Goal: Task Accomplishment & Management: Use online tool/utility

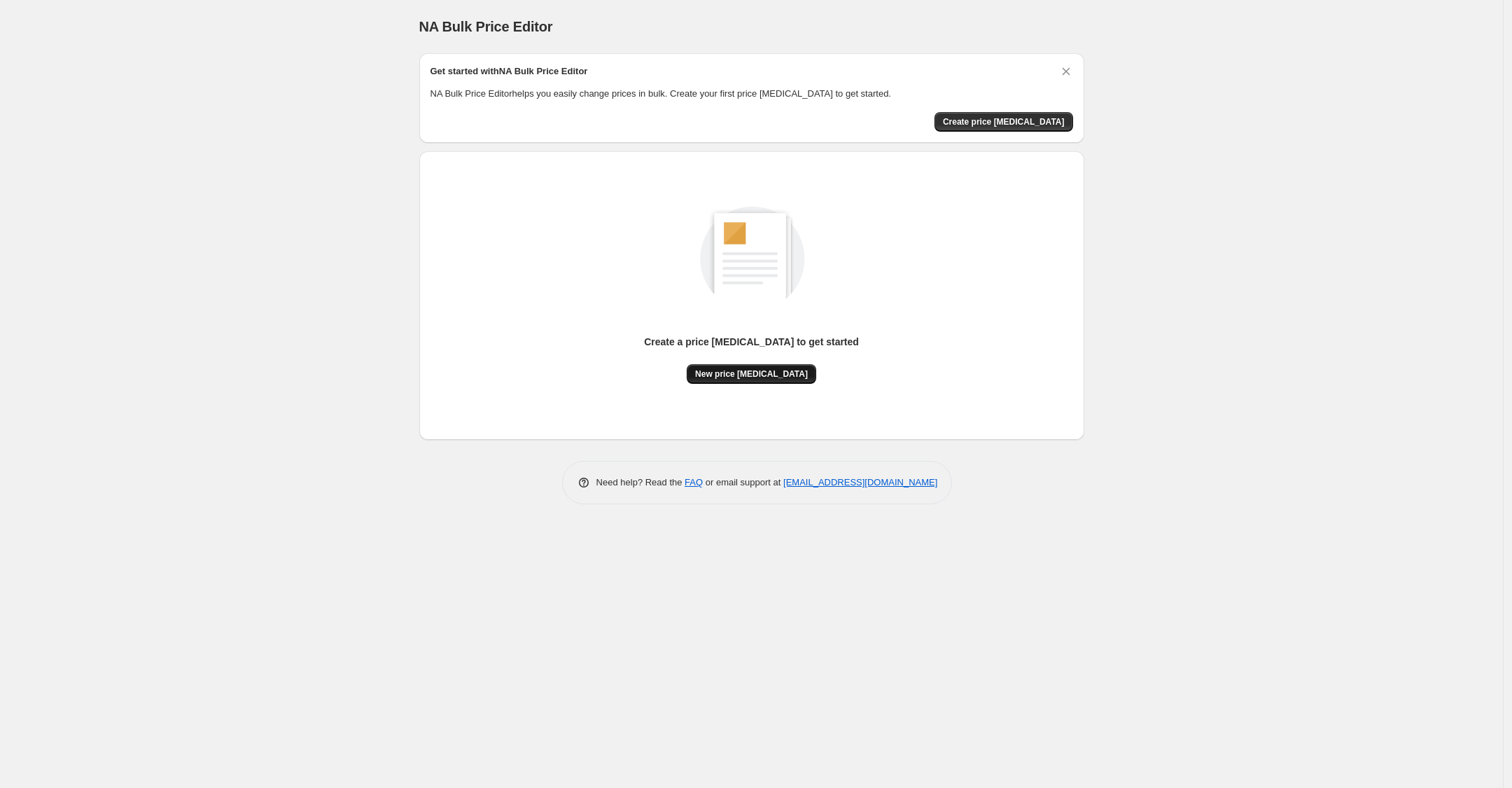
click at [735, 373] on span "New price [MEDICAL_DATA]" at bounding box center [751, 374] width 113 height 12
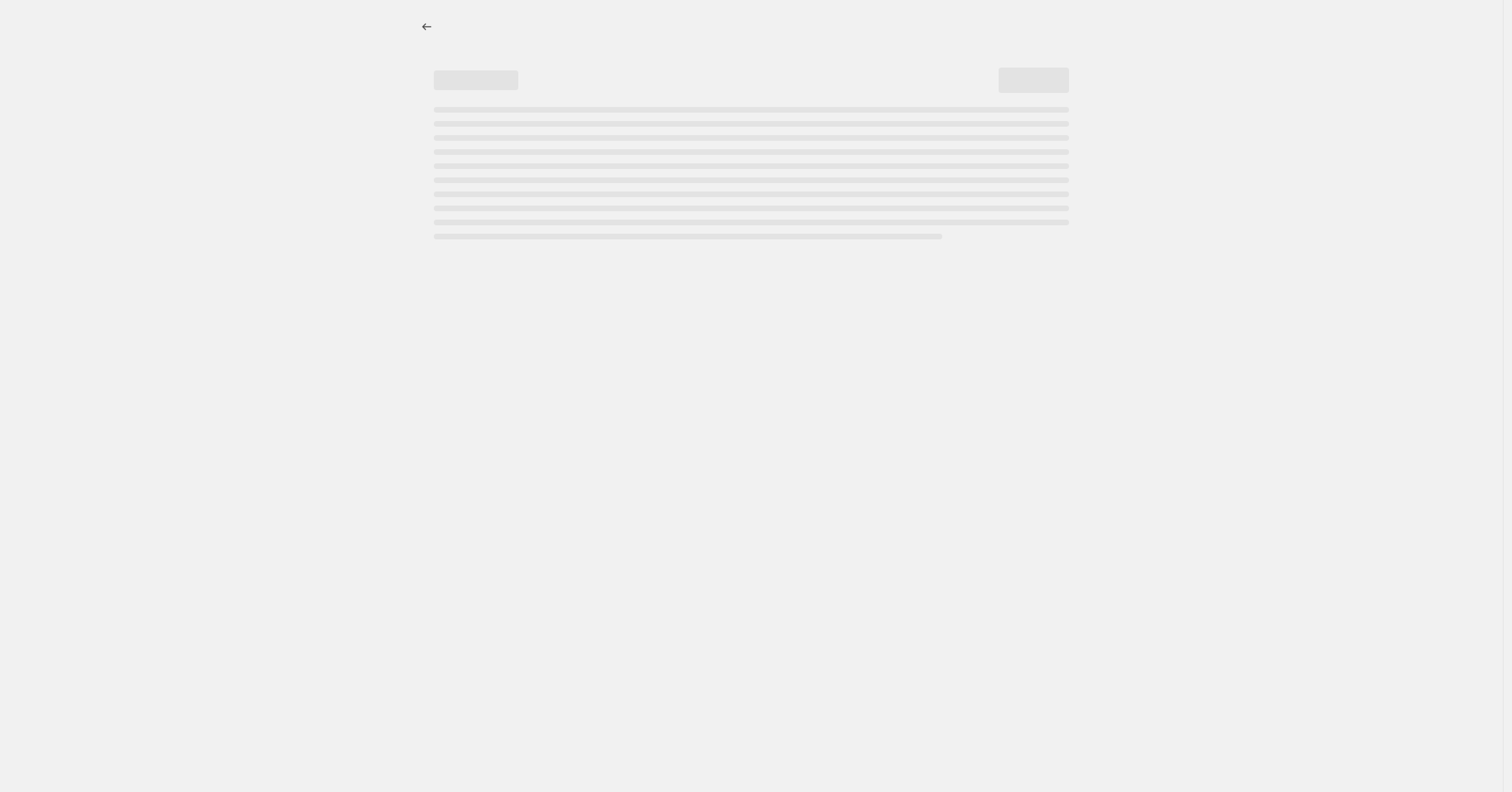
select select "percentage"
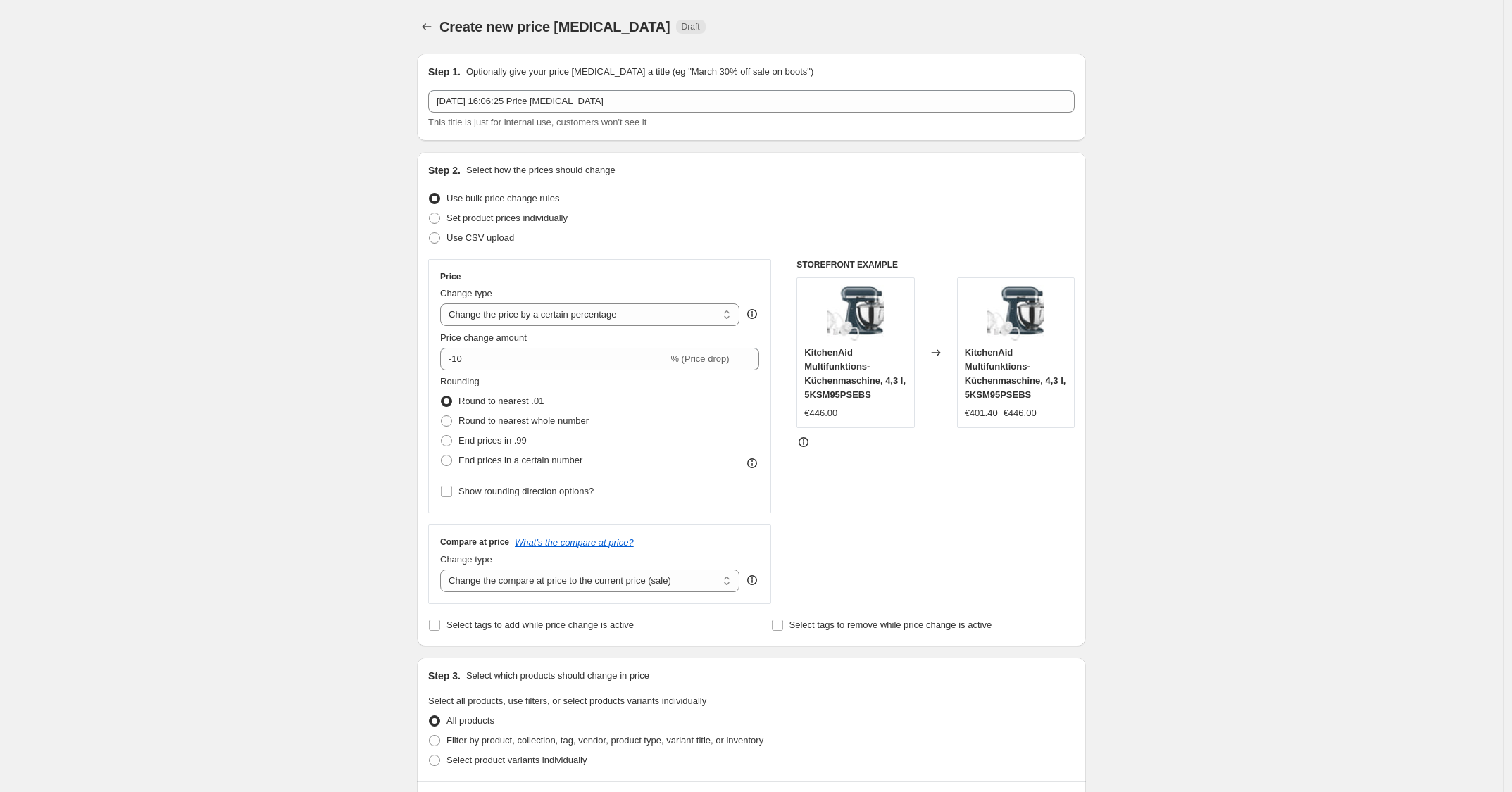
click at [558, 346] on div "Price change amount -10 % (Price drop)" at bounding box center [600, 351] width 319 height 40
click at [561, 355] on input "-10" at bounding box center [553, 359] width 227 height 22
type input "-1"
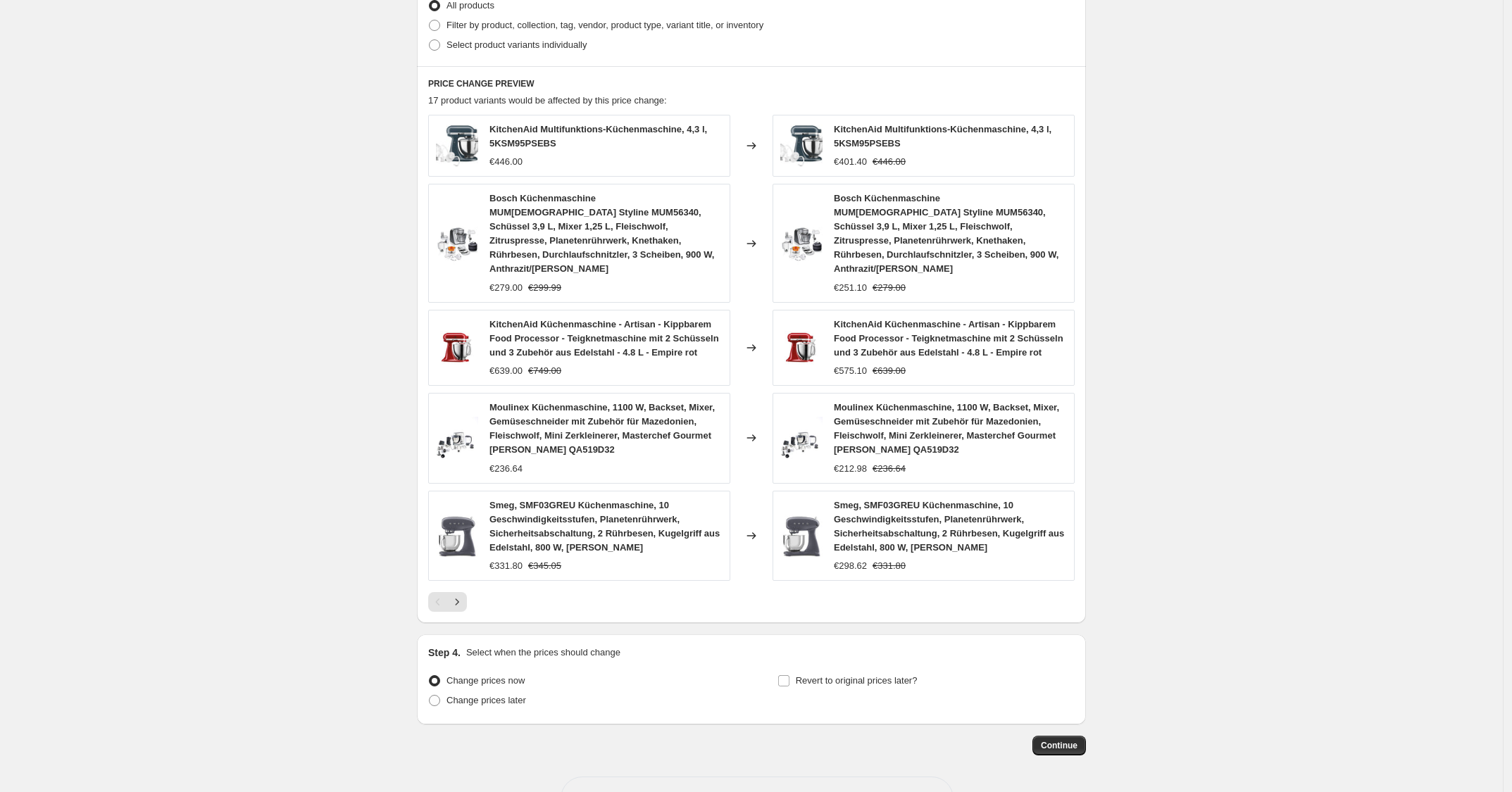
scroll to position [754, 0]
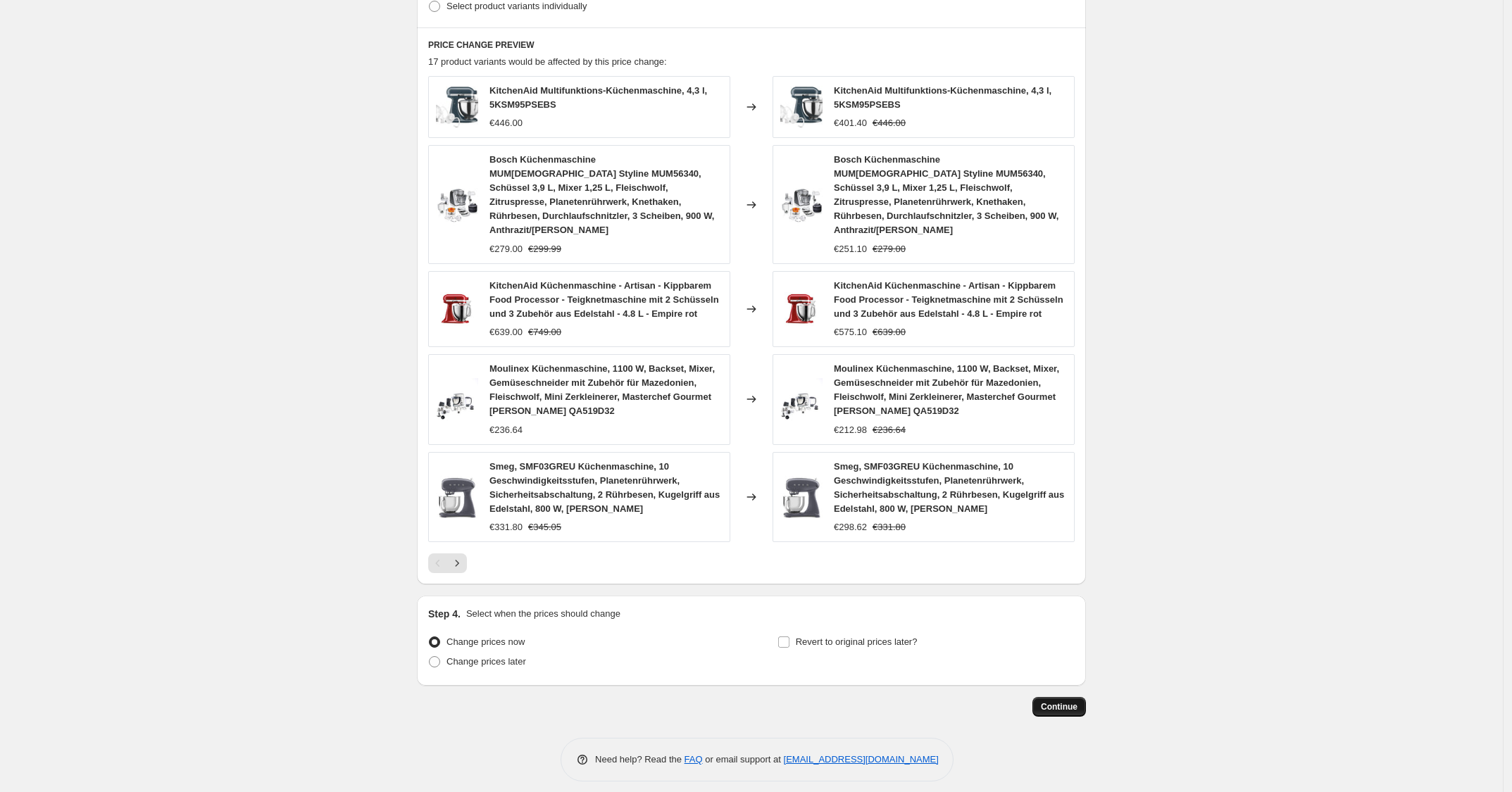
type input "-25"
click at [1050, 701] on button "Continue" at bounding box center [1059, 707] width 54 height 20
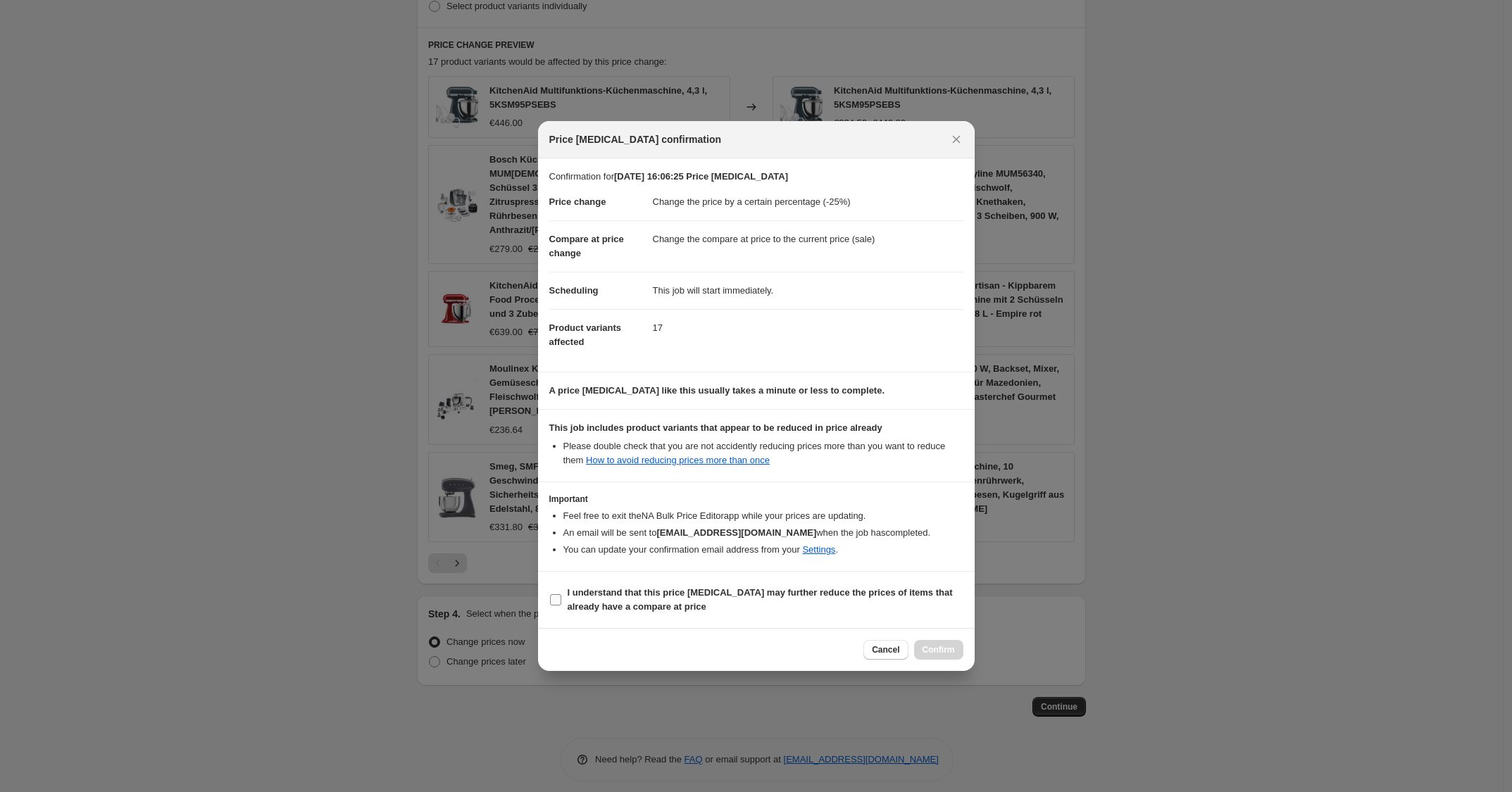
click at [903, 606] on span "I understand that this price [MEDICAL_DATA] may further reduce the prices of it…" at bounding box center [765, 599] width 396 height 28
click at [562, 605] on input "I understand that this price [MEDICAL_DATA] may further reduce the prices of it…" at bounding box center [556, 600] width 12 height 12
checkbox input "true"
click at [940, 642] on button "Confirm" at bounding box center [939, 650] width 50 height 20
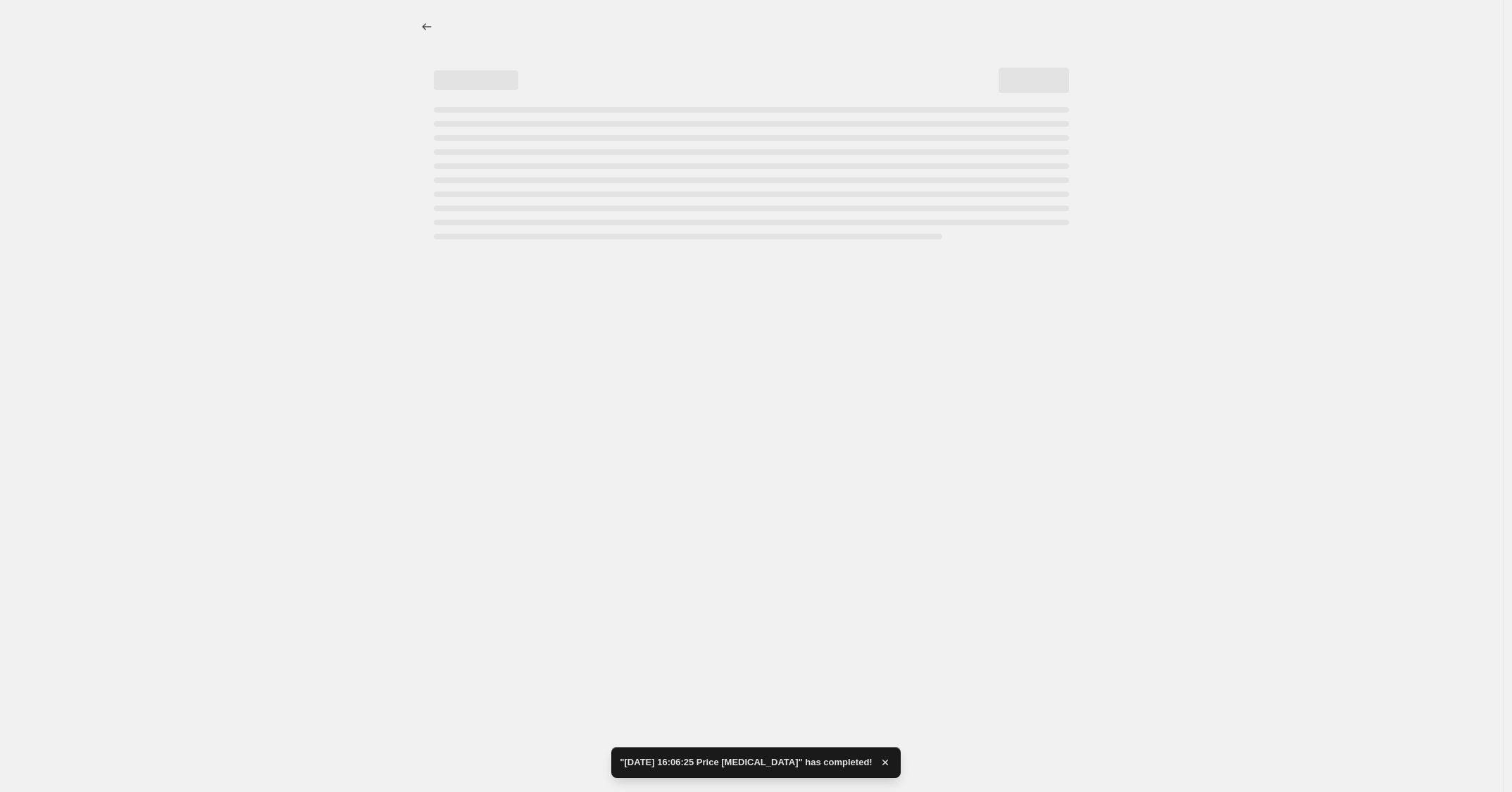
select select "percentage"
